Goal: Information Seeking & Learning: Learn about a topic

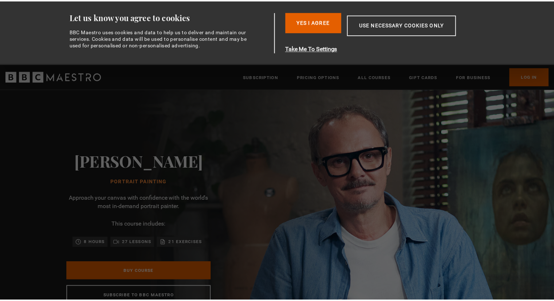
scroll to position [0, 95]
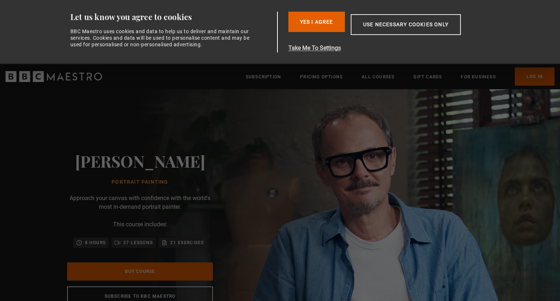
click at [312, 47] on button "Take Me To Settings" at bounding box center [391, 48] width 207 height 9
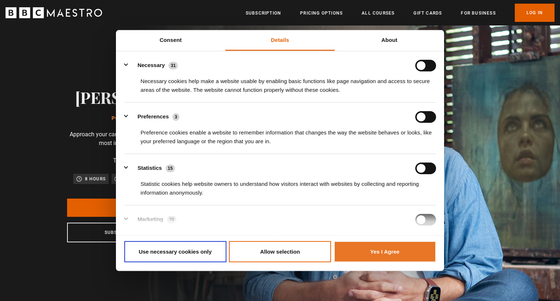
click at [378, 247] on button "Yes I Agree" at bounding box center [385, 251] width 102 height 21
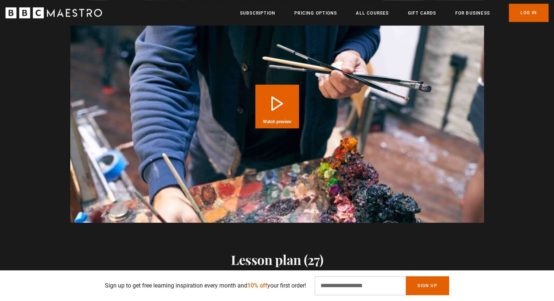
scroll to position [765, 0]
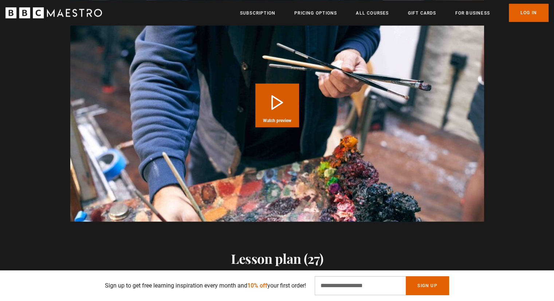
click at [274, 101] on button "Play Course overview for Portrait Painting with Jonathan Yeo Watch preview" at bounding box center [277, 105] width 44 height 44
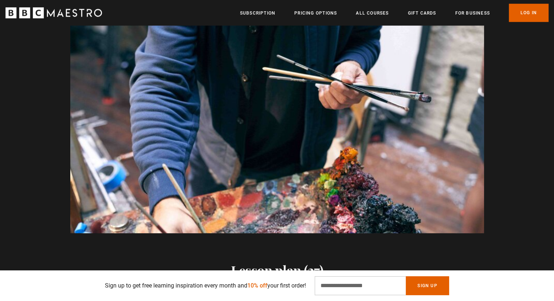
scroll to position [0, 1432]
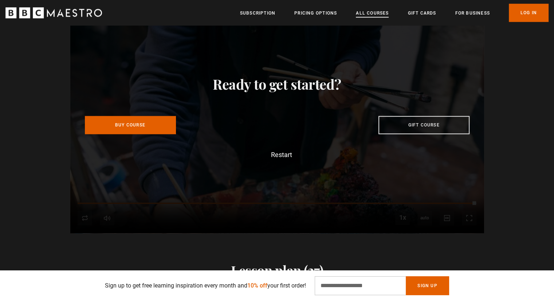
click at [367, 11] on link "All Courses" at bounding box center [372, 12] width 33 height 7
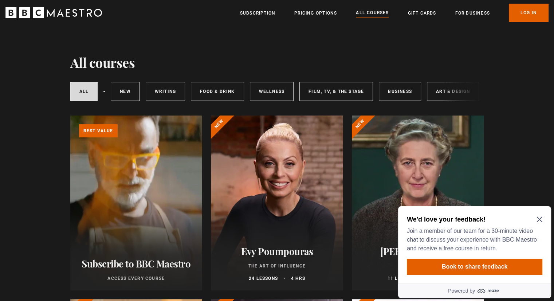
click at [540, 218] on icon "Close Maze Prompt" at bounding box center [540, 219] width 6 height 6
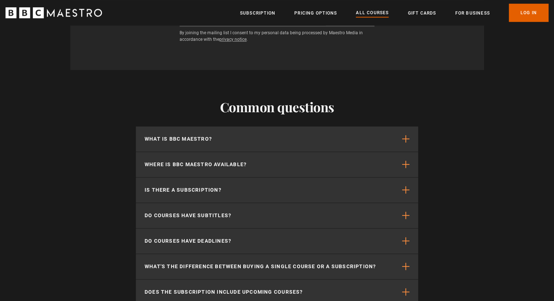
scroll to position [3207, 0]
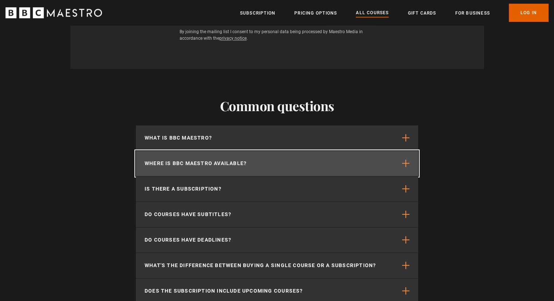
click at [400, 169] on button "Where is BBC Maestro available?" at bounding box center [277, 163] width 282 height 25
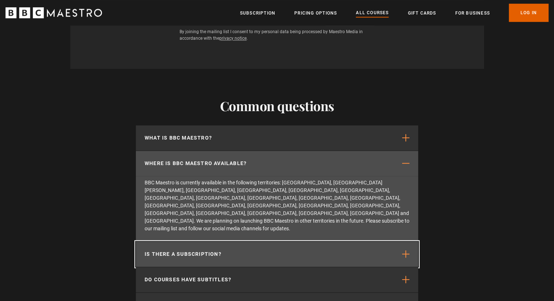
click at [235, 242] on button "Is there a subscription?" at bounding box center [277, 254] width 282 height 25
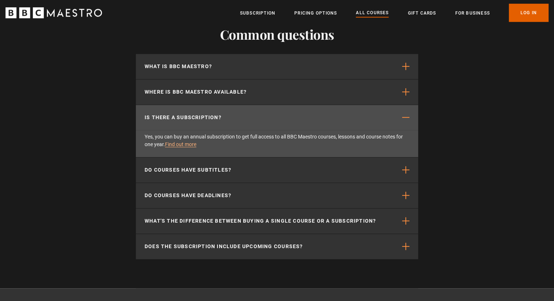
scroll to position [3280, 0]
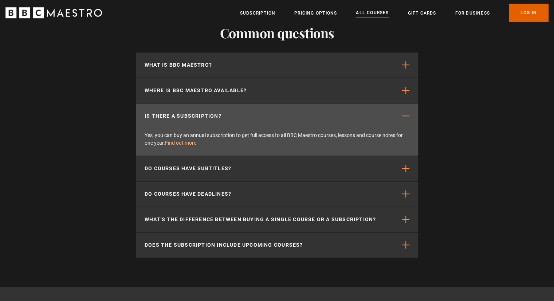
click at [189, 146] on link "Find out more" at bounding box center [180, 143] width 31 height 6
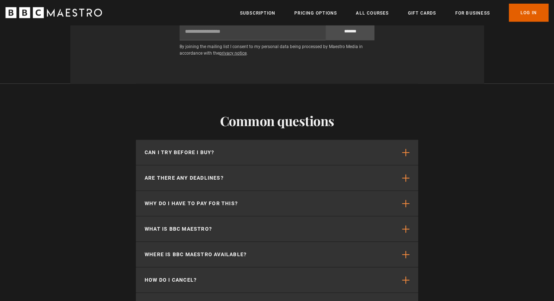
scroll to position [1859, 0]
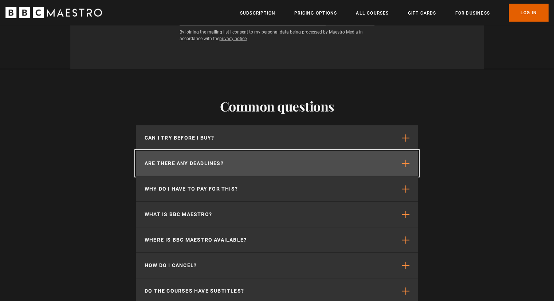
click at [406, 160] on span "button" at bounding box center [405, 163] width 7 height 7
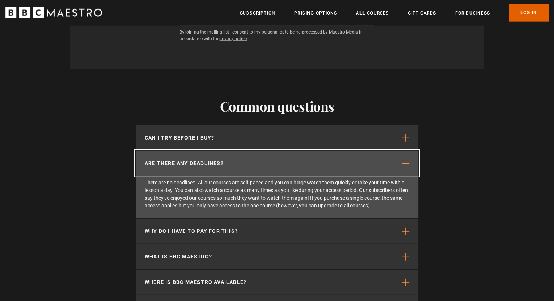
scroll to position [0, 573]
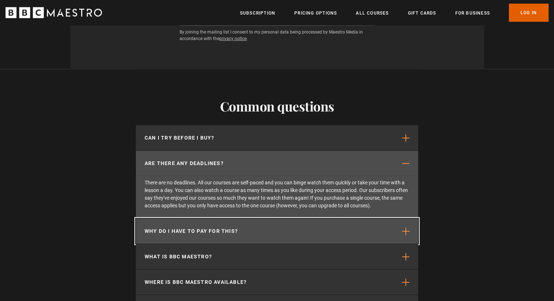
click at [246, 219] on button "Why do I have to pay for this?" at bounding box center [277, 231] width 282 height 25
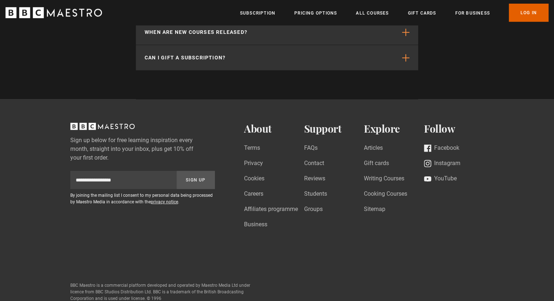
scroll to position [2187, 0]
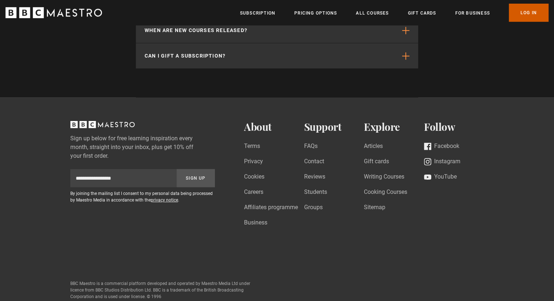
click at [528, 11] on link "Log In" at bounding box center [529, 13] width 40 height 18
